Goal: Communication & Community: Connect with others

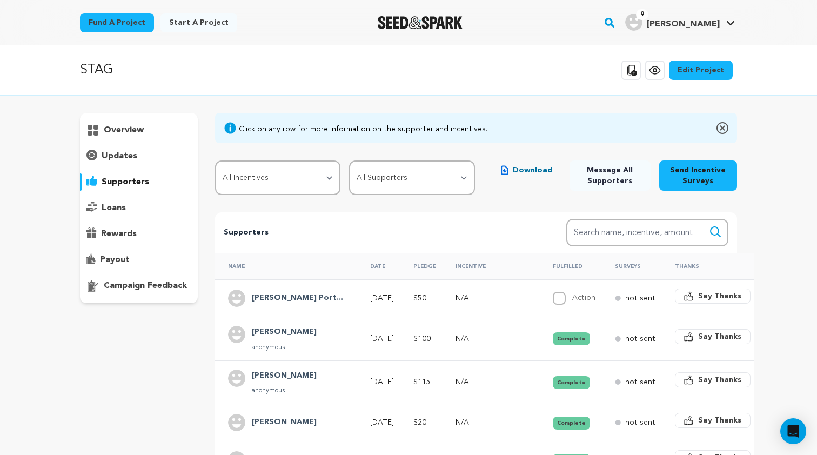
scroll to position [139, 0]
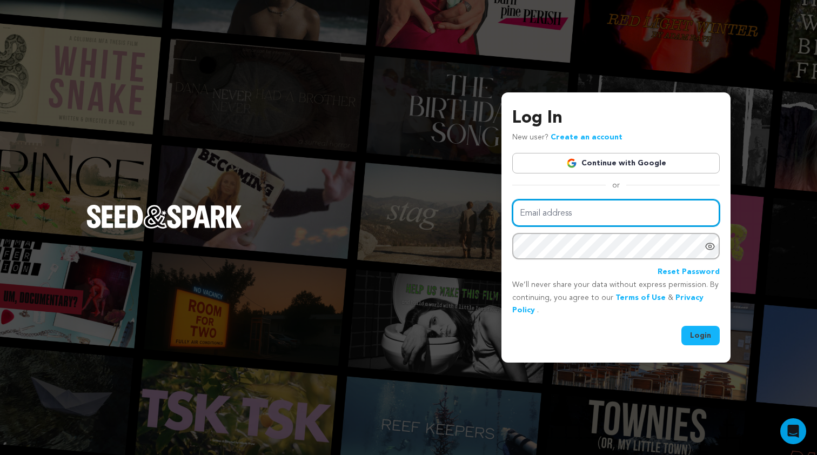
type input "[EMAIL_ADDRESS][DOMAIN_NAME]"
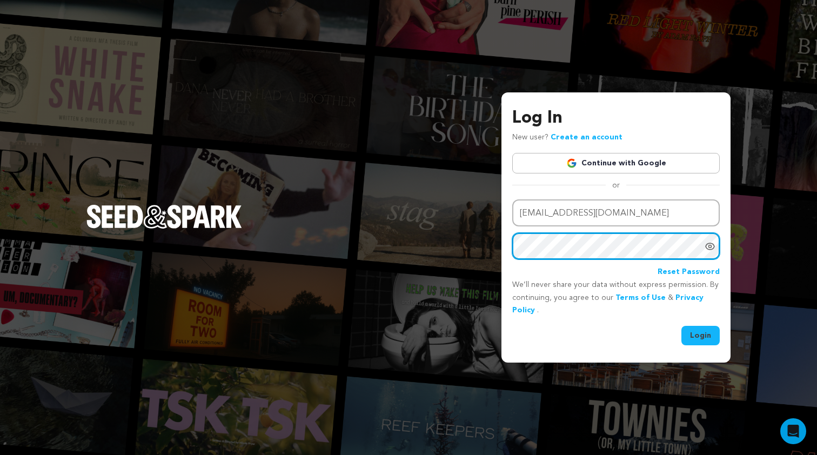
click at [701, 334] on button "Login" at bounding box center [700, 335] width 38 height 19
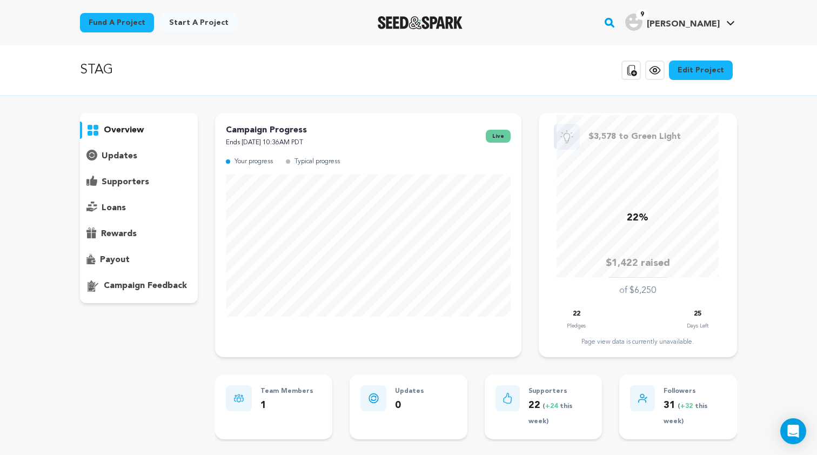
click at [146, 185] on p "supporters" at bounding box center [126, 182] width 48 height 13
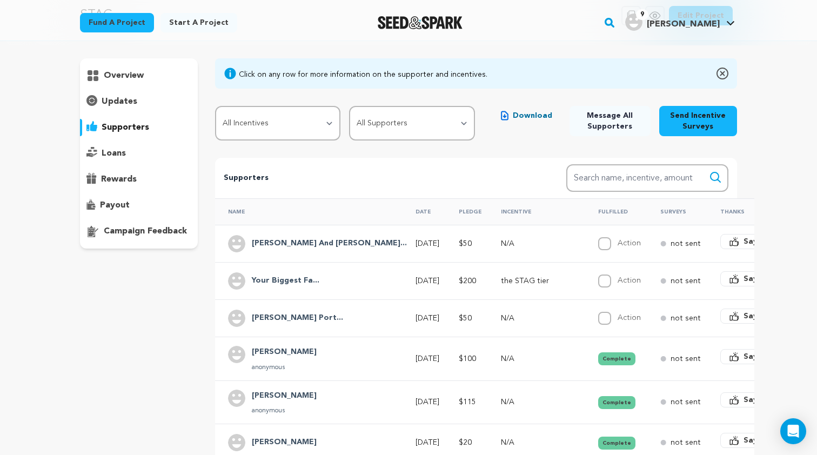
scroll to position [66, 0]
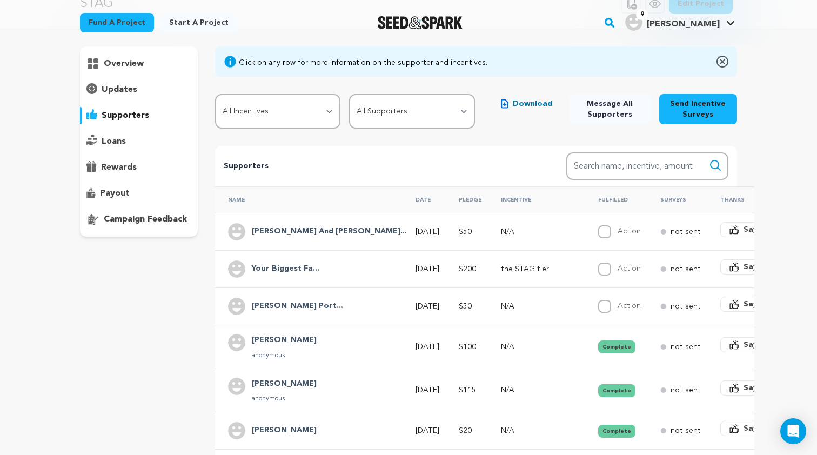
click at [275, 269] on h4 "Your Biggest Fa..." at bounding box center [286, 269] width 68 height 13
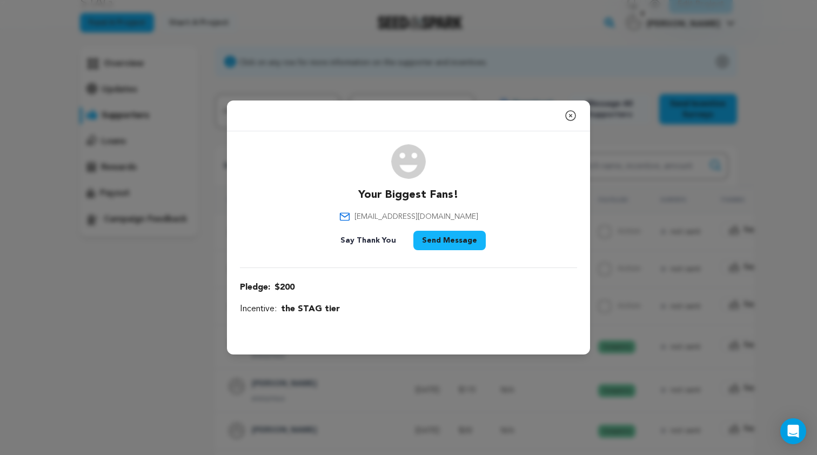
click at [420, 215] on span "clairestark@yahoo.com" at bounding box center [416, 216] width 124 height 11
copy div "clairestark@yahoo.com"
click at [569, 115] on icon "button" at bounding box center [570, 115] width 13 height 13
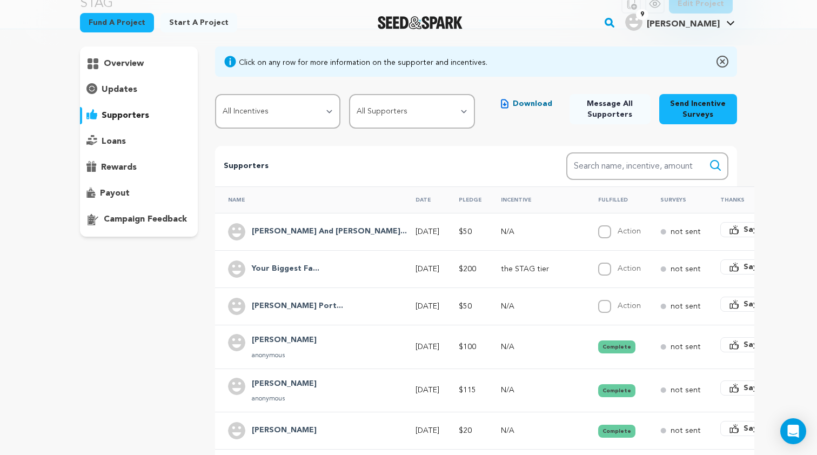
click at [288, 227] on h4 "Jeffrey And Lin..." at bounding box center [329, 231] width 155 height 13
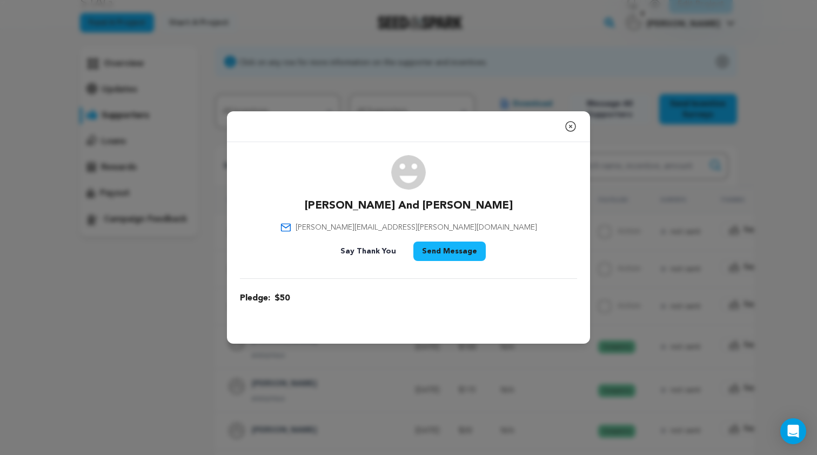
click at [393, 205] on p "Jeffrey And Linda Plotnick" at bounding box center [409, 205] width 208 height 15
copy div "Jeffrey And Linda Plotnick"
click at [417, 226] on span "jeff.plotnick@gmail.com" at bounding box center [415, 227] width 241 height 11
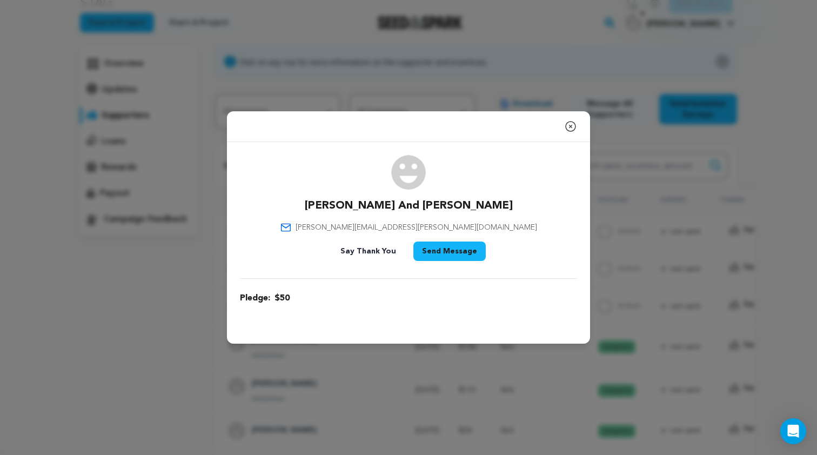
click at [417, 226] on span "jeff.plotnick@gmail.com" at bounding box center [415, 227] width 241 height 11
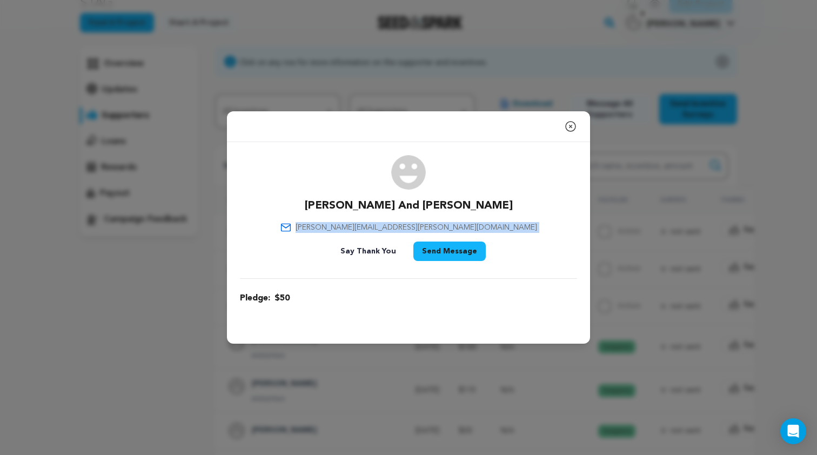
copy div "jeff.plotnick@gmail.com"
click at [564, 130] on icon "button" at bounding box center [570, 126] width 13 height 13
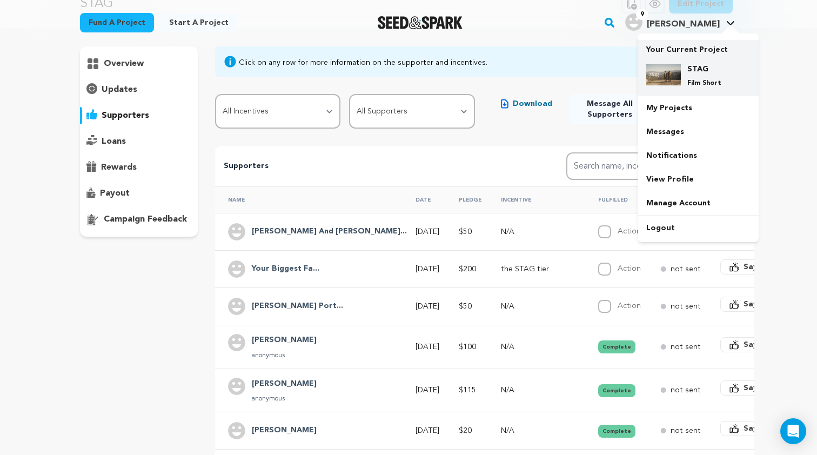
click at [695, 88] on div "STAG Film Short" at bounding box center [698, 75] width 104 height 41
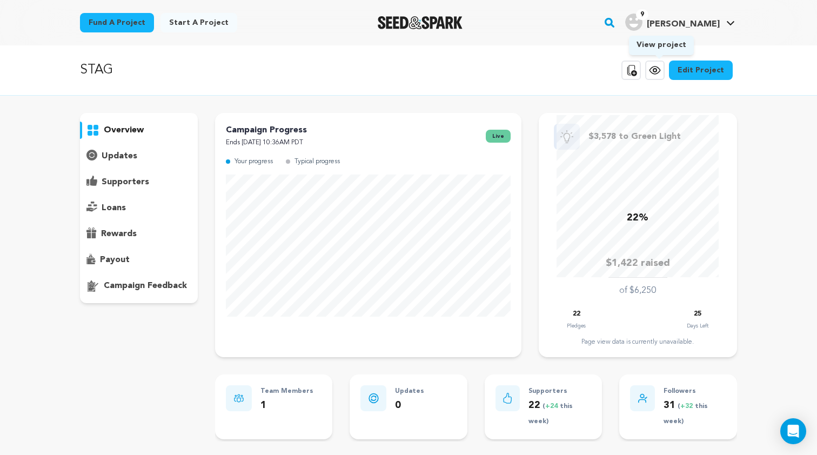
click at [656, 71] on icon at bounding box center [654, 70] width 3 height 3
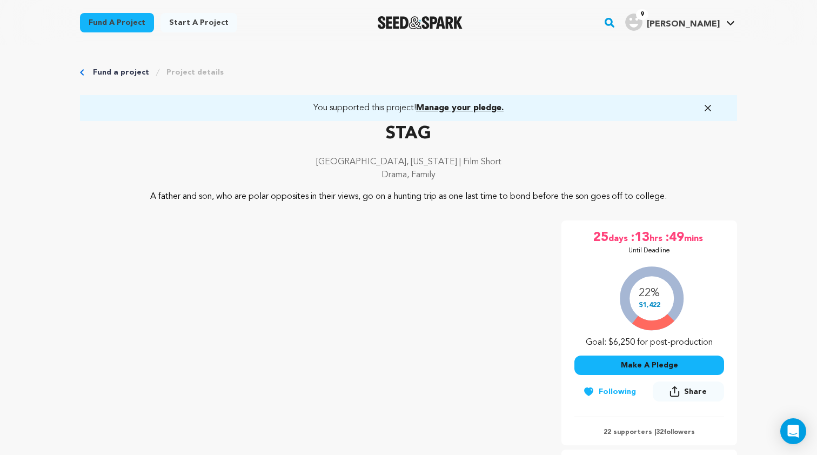
click at [709, 106] on icon "button" at bounding box center [707, 107] width 5 height 5
